Goal: Task Accomplishment & Management: Use online tool/utility

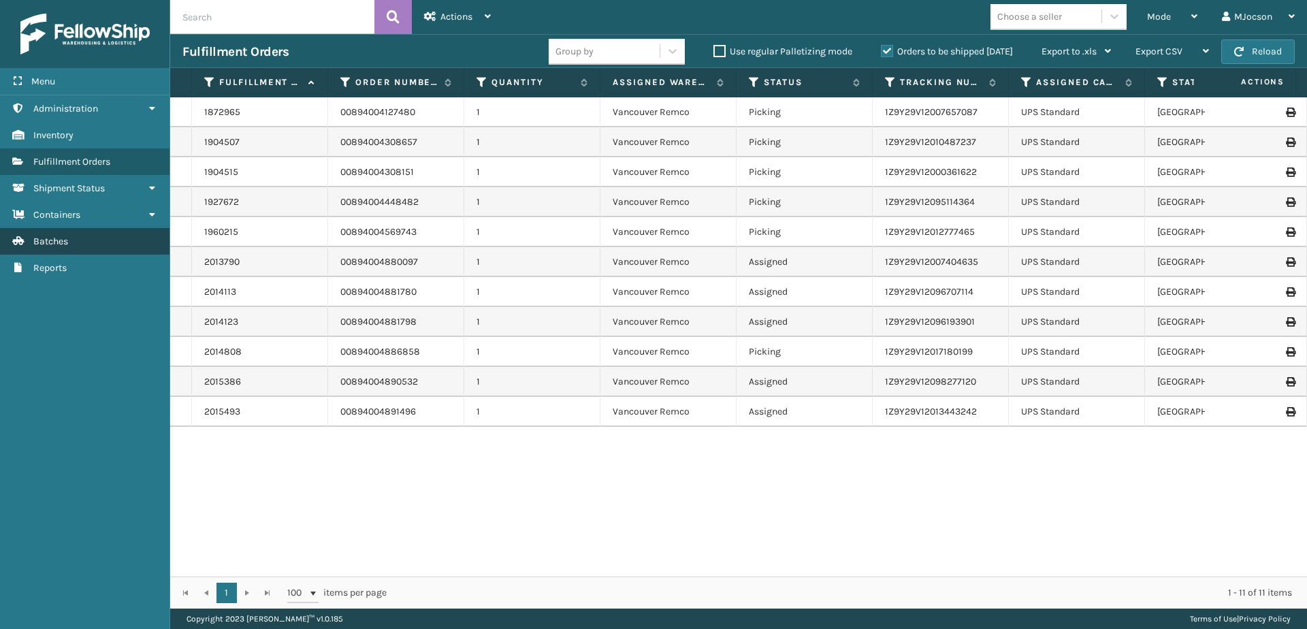
click at [93, 241] on link "Batches" at bounding box center [85, 241] width 170 height 27
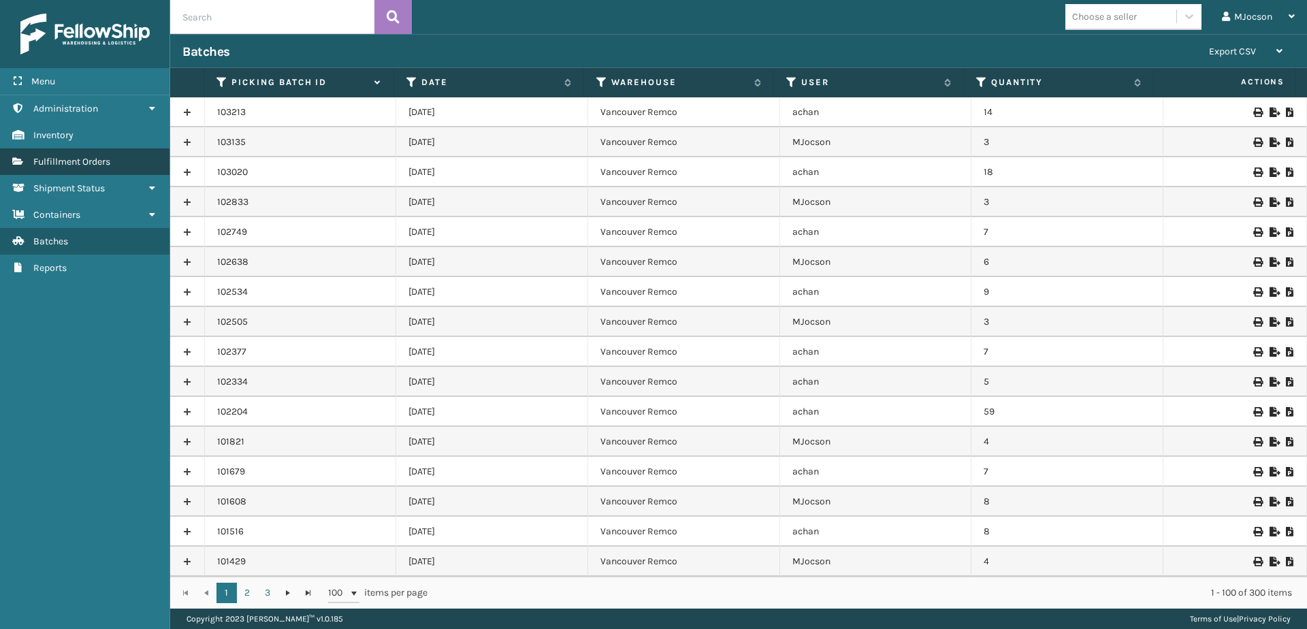
click at [45, 163] on span "Fulfillment Orders" at bounding box center [71, 162] width 77 height 12
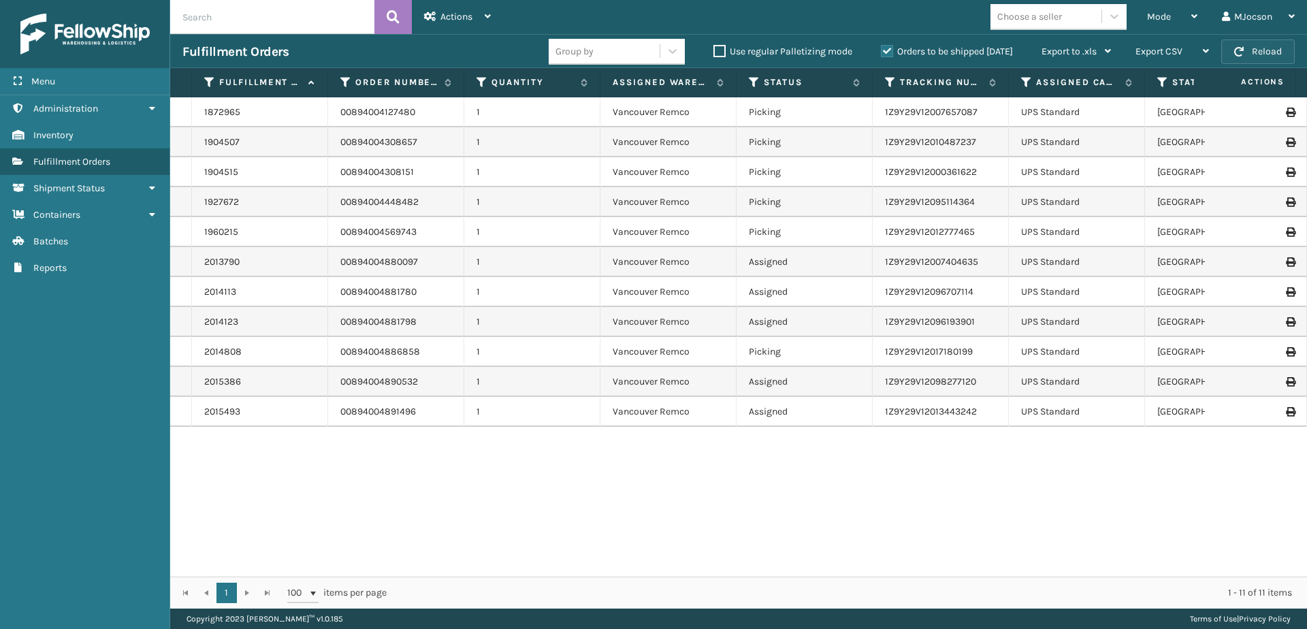
click at [1259, 50] on button "Reload" at bounding box center [1258, 51] width 74 height 25
click at [1176, 20] on div "Mode" at bounding box center [1172, 17] width 50 height 34
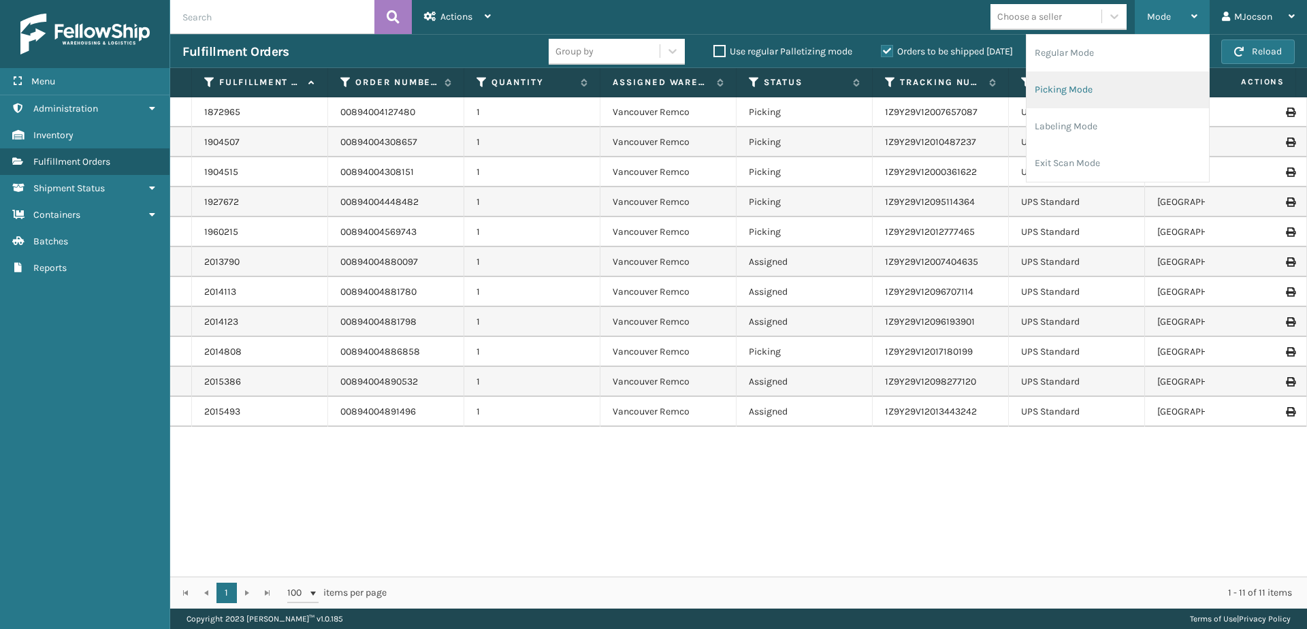
click at [1054, 86] on li "Picking Mode" at bounding box center [1118, 89] width 182 height 37
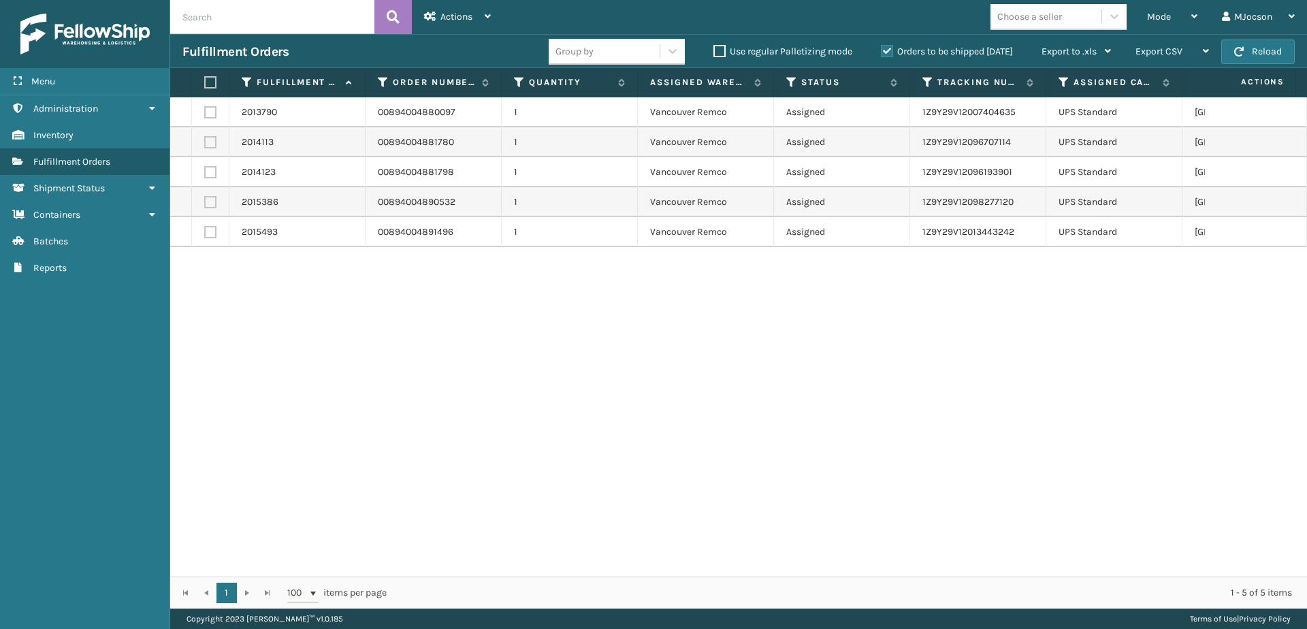
click at [220, 84] on th at bounding box center [210, 82] width 37 height 29
click at [206, 84] on label at bounding box center [208, 82] width 8 height 12
click at [205, 84] on input "checkbox" at bounding box center [204, 82] width 1 height 9
checkbox input "true"
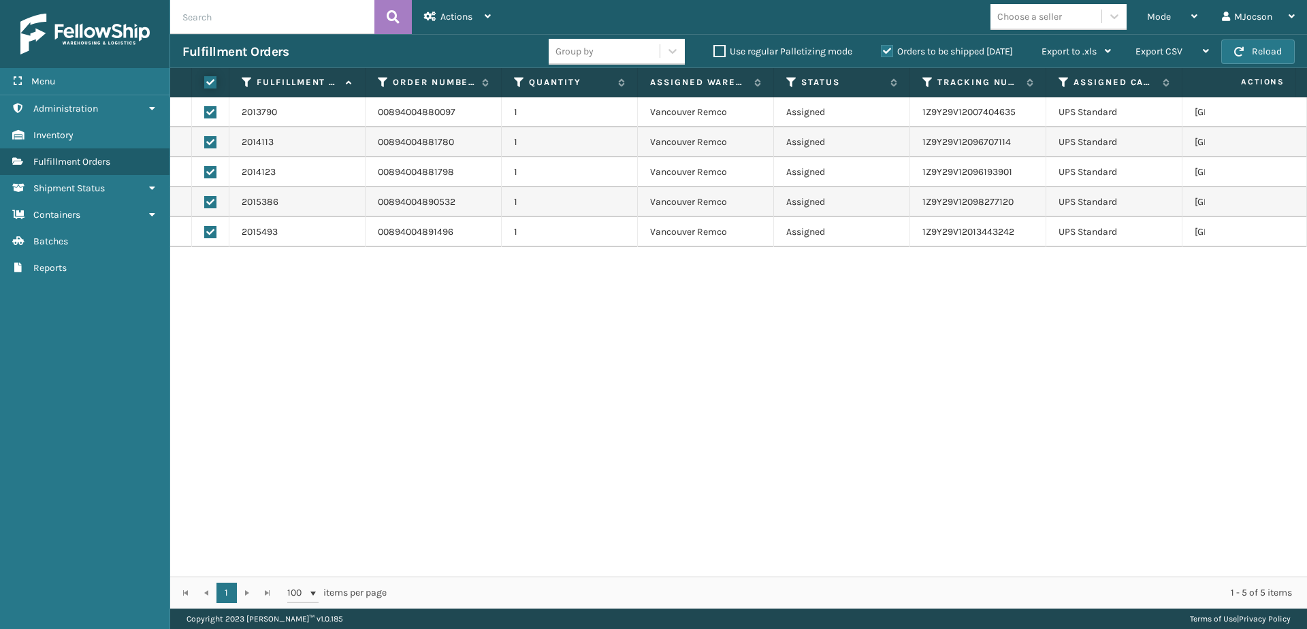
checkbox input "true"
click at [436, 12] on div "Actions" at bounding box center [457, 17] width 67 height 34
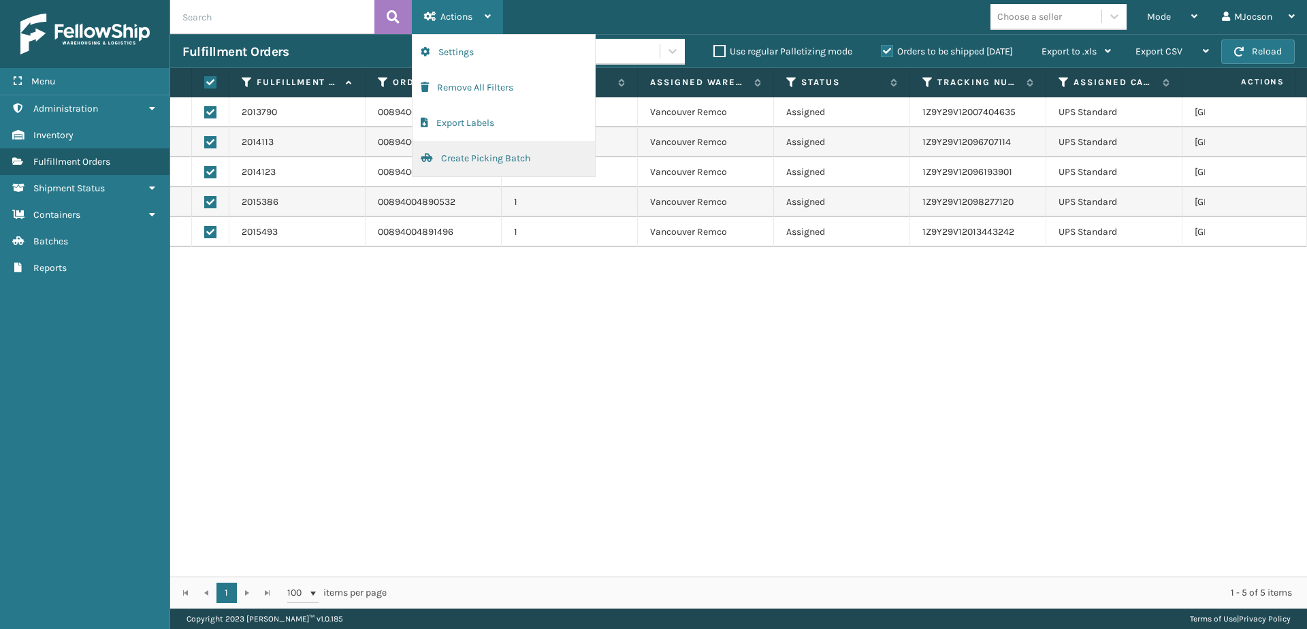
click at [470, 157] on button "Create Picking Batch" at bounding box center [504, 158] width 182 height 35
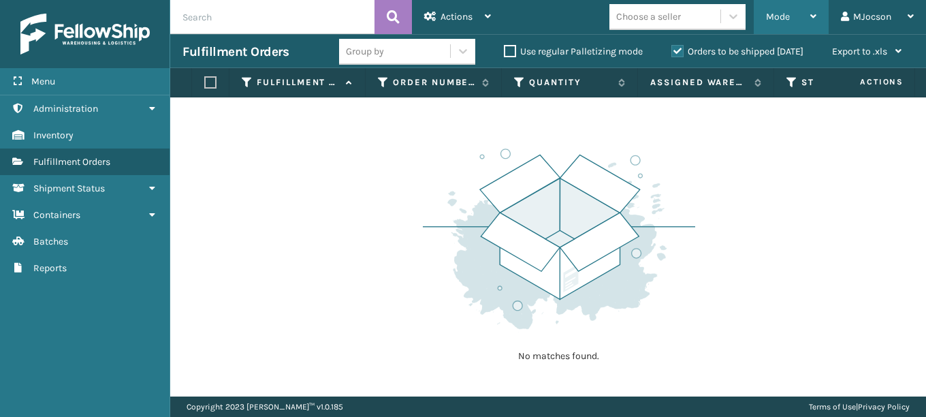
click at [781, 14] on span "Mode" at bounding box center [778, 17] width 24 height 12
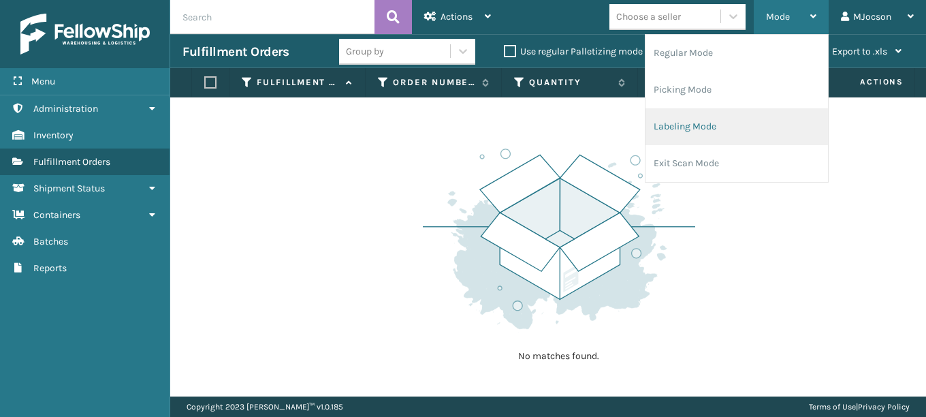
click at [709, 130] on li "Labeling Mode" at bounding box center [736, 126] width 182 height 37
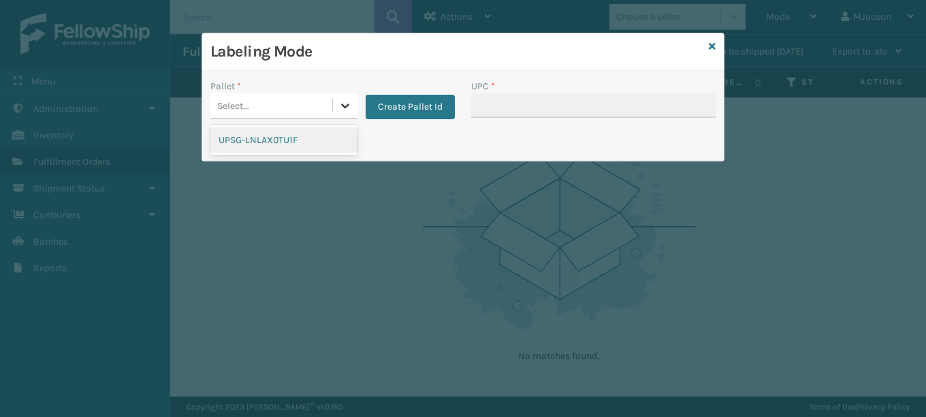
click at [348, 106] on icon at bounding box center [345, 105] width 8 height 5
click at [310, 143] on div "UPSG-LNLAX0TU1F" at bounding box center [283, 139] width 147 height 25
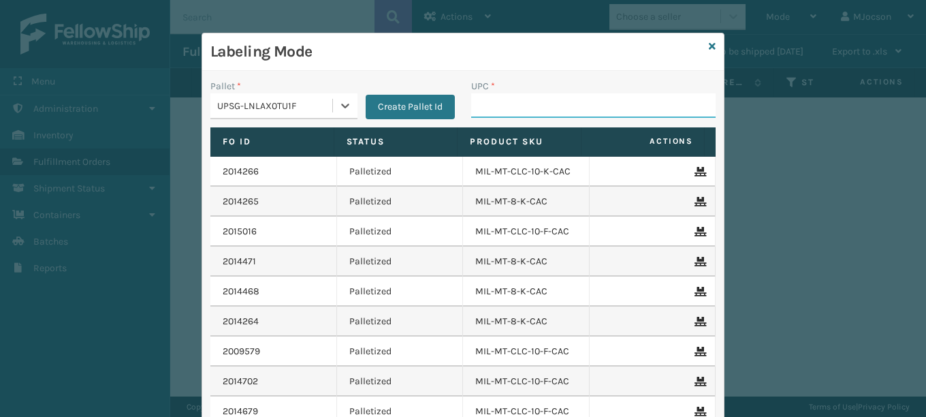
click at [473, 101] on input "UPC *" at bounding box center [593, 105] width 244 height 25
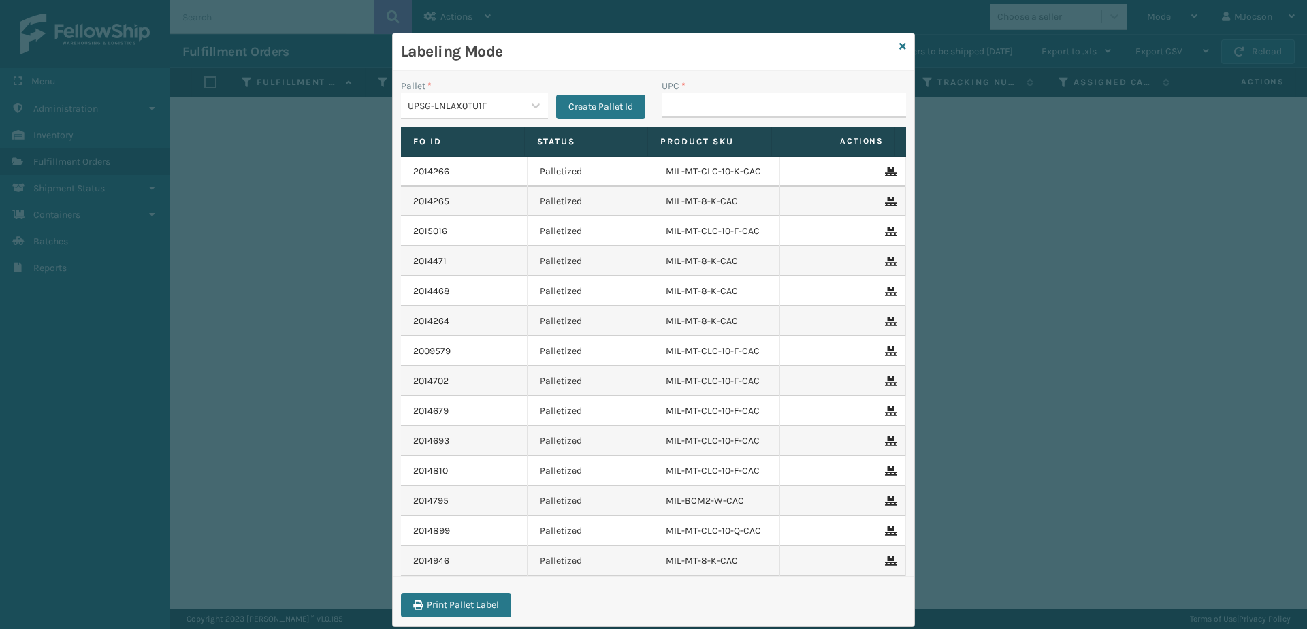
click at [896, 39] on div "Labeling Mode" at bounding box center [654, 51] width 522 height 37
click at [899, 44] on icon at bounding box center [902, 47] width 7 height 10
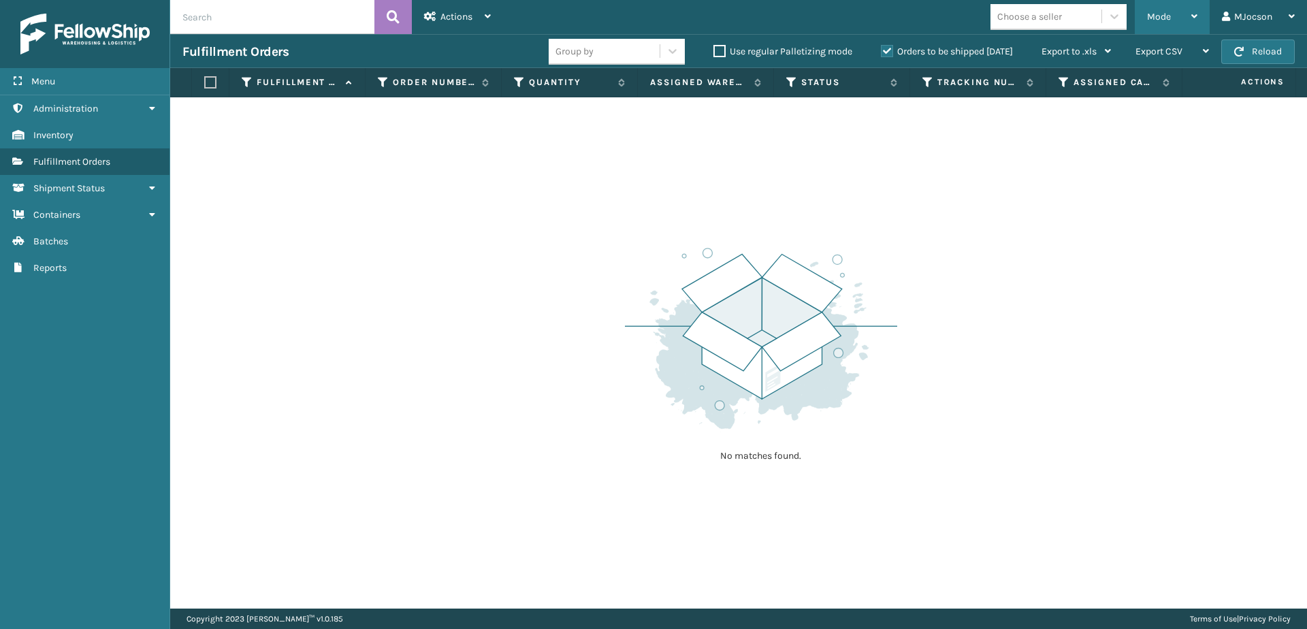
click at [1180, 16] on div "Mode" at bounding box center [1172, 17] width 50 height 34
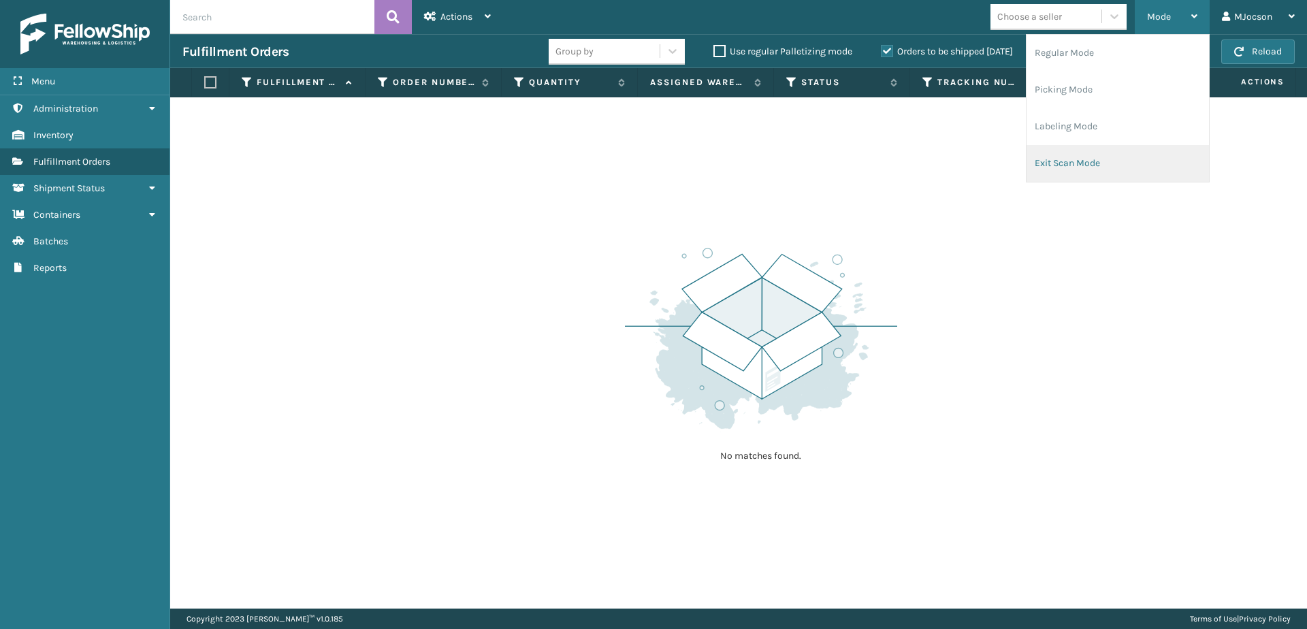
click at [1101, 161] on li "Exit Scan Mode" at bounding box center [1118, 163] width 182 height 37
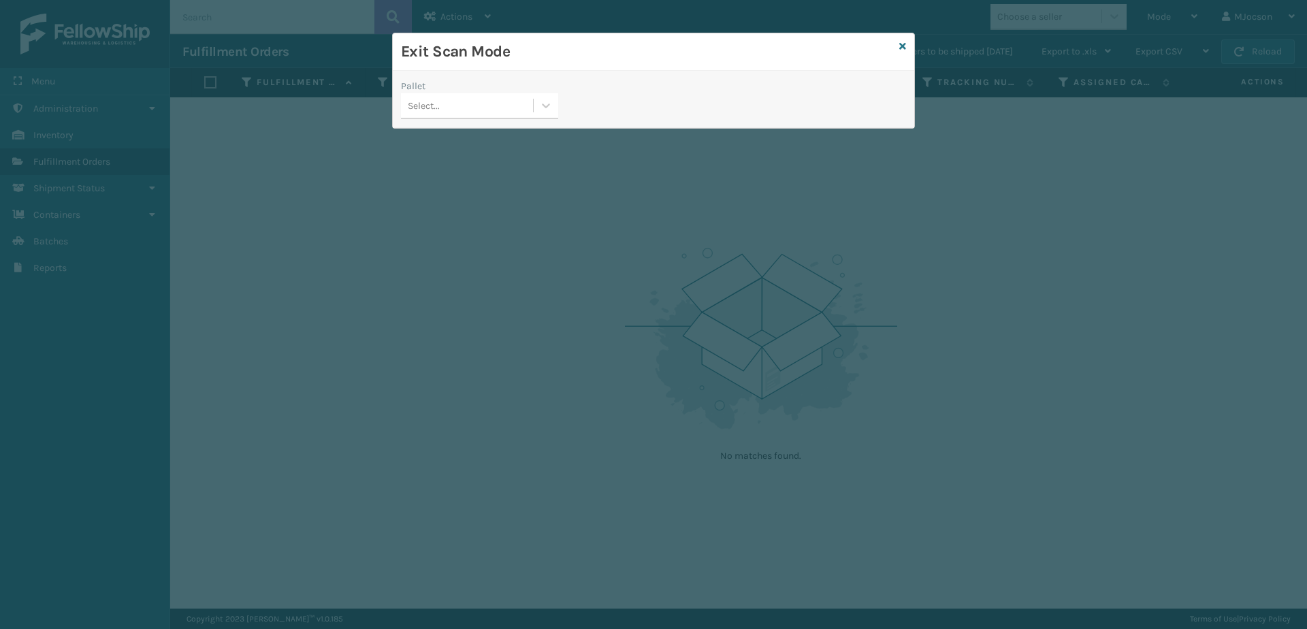
click at [897, 43] on div "Exit Scan Mode" at bounding box center [654, 51] width 522 height 37
click at [903, 44] on icon at bounding box center [902, 47] width 7 height 10
